Goal: Browse casually

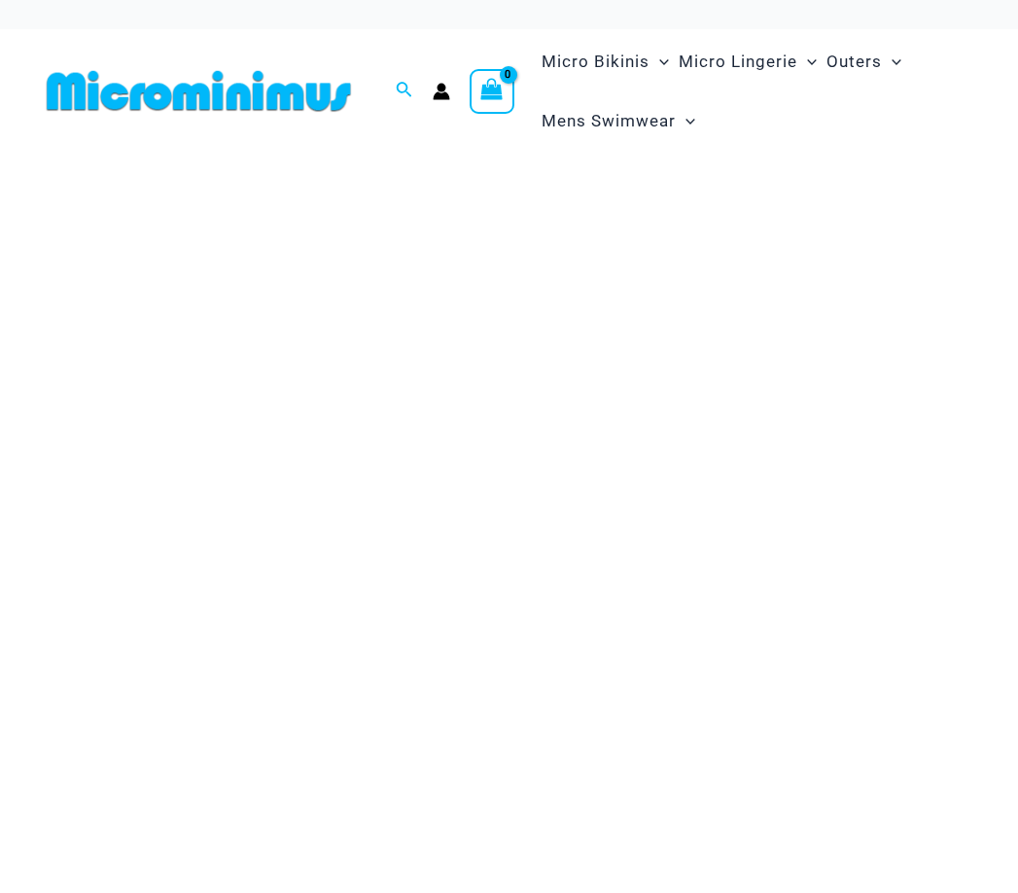
scroll to position [97, 0]
